Goal: Information Seeking & Learning: Check status

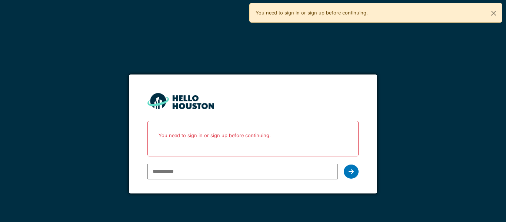
type input "**********"
click at [356, 175] on div at bounding box center [351, 172] width 15 height 14
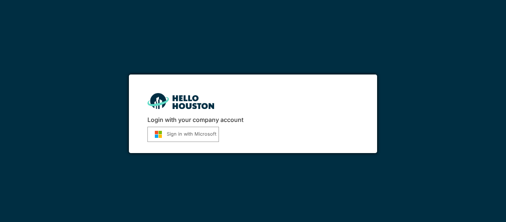
click at [191, 134] on button "Sign in with Microsoft" at bounding box center [184, 134] width 72 height 15
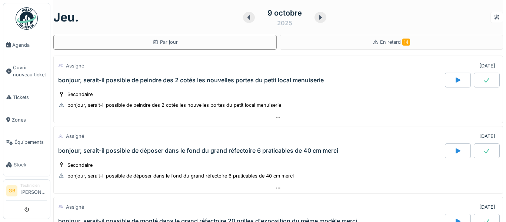
click at [204, 51] on div "jeu. 9 octobre 2025 Par jour En retard 14 Assigné 09/10/2025 bonjour, serait-il…" at bounding box center [278, 111] width 456 height 222
click at [17, 43] on span "Agenda" at bounding box center [29, 45] width 35 height 7
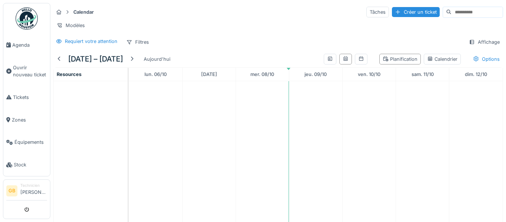
click at [382, 133] on td at bounding box center [369, 158] width 53 height 155
click at [28, 18] on img at bounding box center [27, 18] width 22 height 22
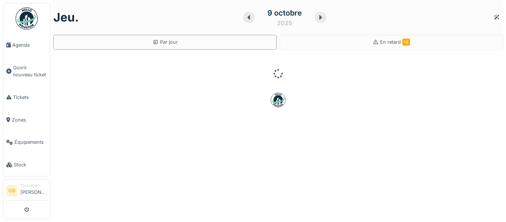
click at [318, 17] on icon at bounding box center [320, 17] width 7 height 6
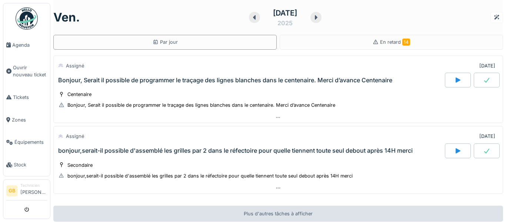
click at [506, 37] on div "ven. 10 octobre 2025 Par jour En retard 14 Assigné 10/10/2025 Bonjour, Serait i…" at bounding box center [278, 111] width 456 height 222
click at [251, 19] on icon at bounding box center [254, 17] width 7 height 6
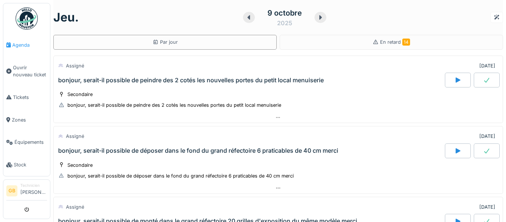
click at [25, 42] on span "Agenda" at bounding box center [29, 45] width 35 height 7
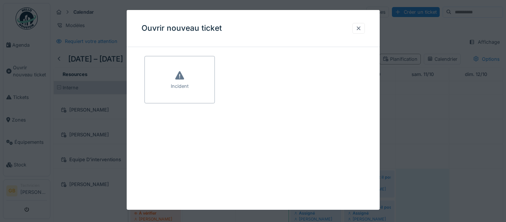
click at [356, 29] on div at bounding box center [359, 28] width 6 height 7
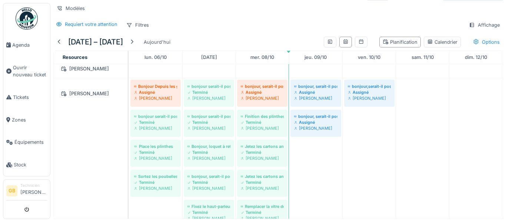
scroll to position [214, 0]
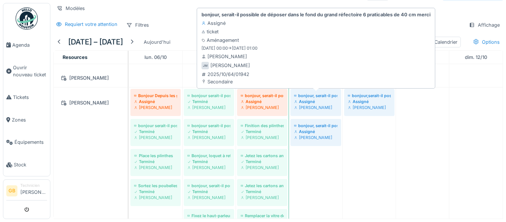
click at [314, 111] on div "bonjour, serait-il possible de déposer dans le fond du grand réfectoire 6 prati…" at bounding box center [316, 102] width 47 height 22
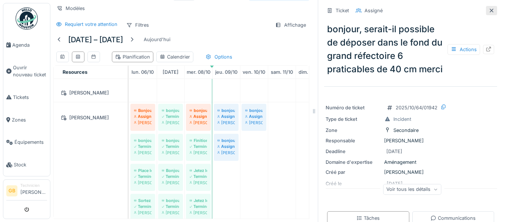
click at [495, 14] on div at bounding box center [491, 10] width 11 height 9
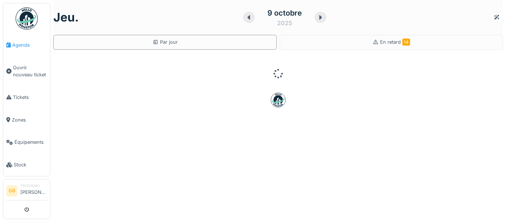
click at [13, 47] on span "Agenda" at bounding box center [29, 45] width 35 height 7
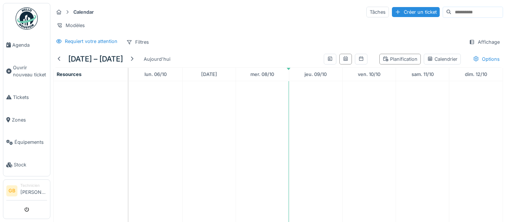
click at [255, 131] on td at bounding box center [262, 158] width 53 height 155
click at [31, 45] on span "Agenda" at bounding box center [29, 45] width 35 height 7
click at [29, 22] on img at bounding box center [27, 18] width 22 height 22
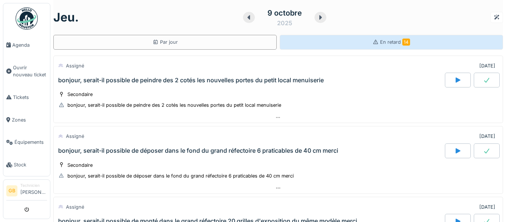
click at [328, 37] on div "En retard 14" at bounding box center [392, 42] width 224 height 15
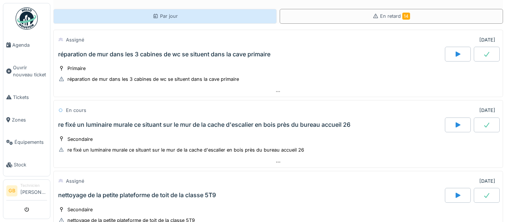
click at [158, 18] on icon at bounding box center [155, 16] width 4 height 4
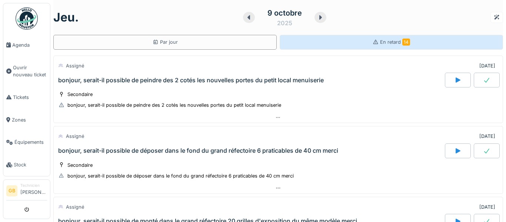
click at [305, 39] on div "En retard 14" at bounding box center [392, 42] width 224 height 15
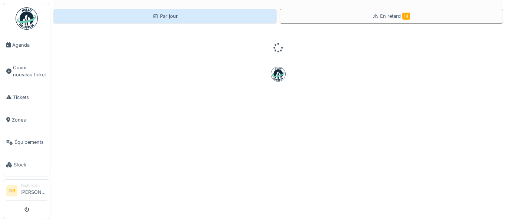
click at [153, 9] on div "Par jour" at bounding box center [165, 16] width 224 height 15
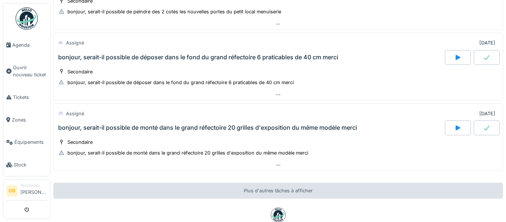
scroll to position [28, 0]
